Goal: Ask a question

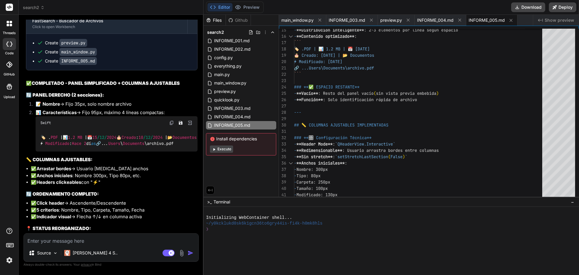
scroll to position [5977, 0]
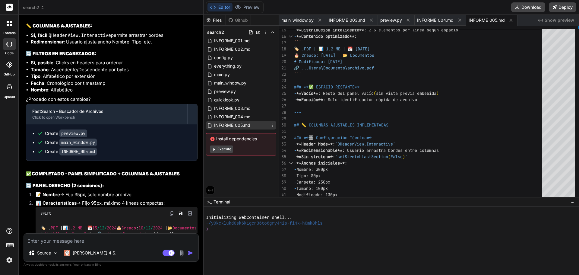
click at [259, 124] on div "INFORME_005.md" at bounding box center [241, 125] width 70 height 8
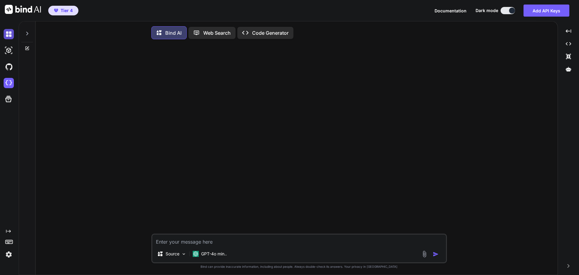
click at [9, 34] on img at bounding box center [9, 34] width 10 height 10
type textarea "x"
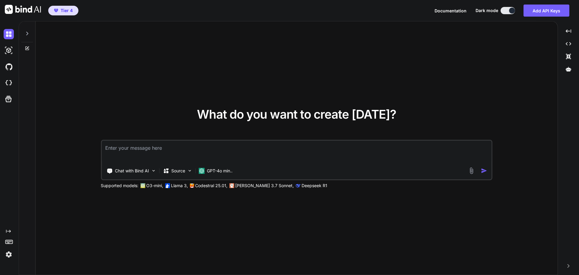
click at [28, 35] on icon at bounding box center [27, 33] width 5 height 5
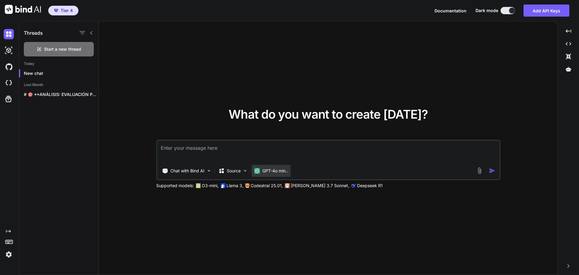
click at [277, 174] on div "GPT-4o min.." at bounding box center [270, 171] width 39 height 12
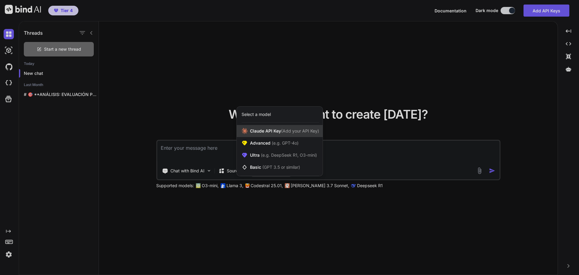
click at [289, 134] on span "[PERSON_NAME] Key (Add your API Key)" at bounding box center [284, 131] width 69 height 6
